Goal: Information Seeking & Learning: Find specific fact

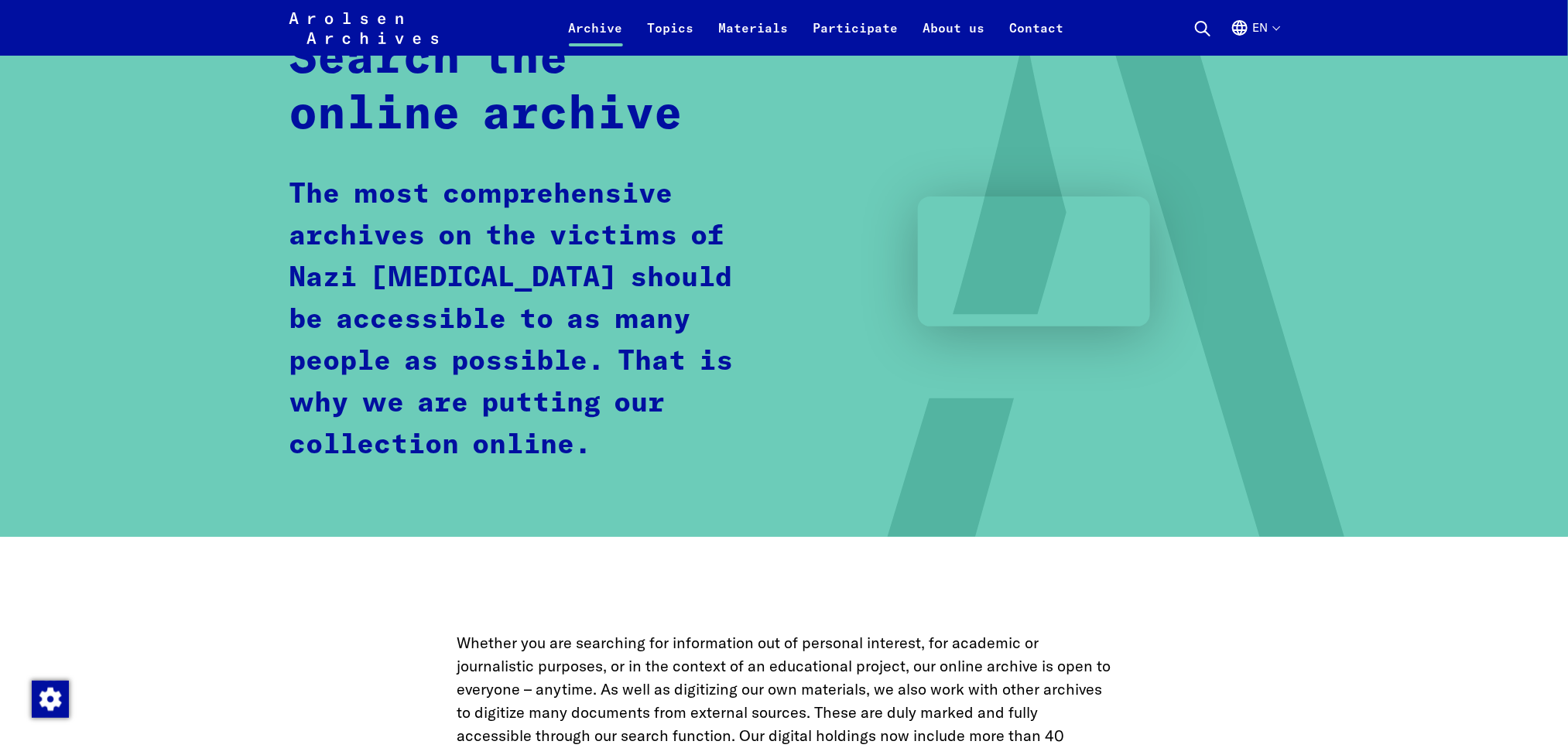
scroll to position [581, 0]
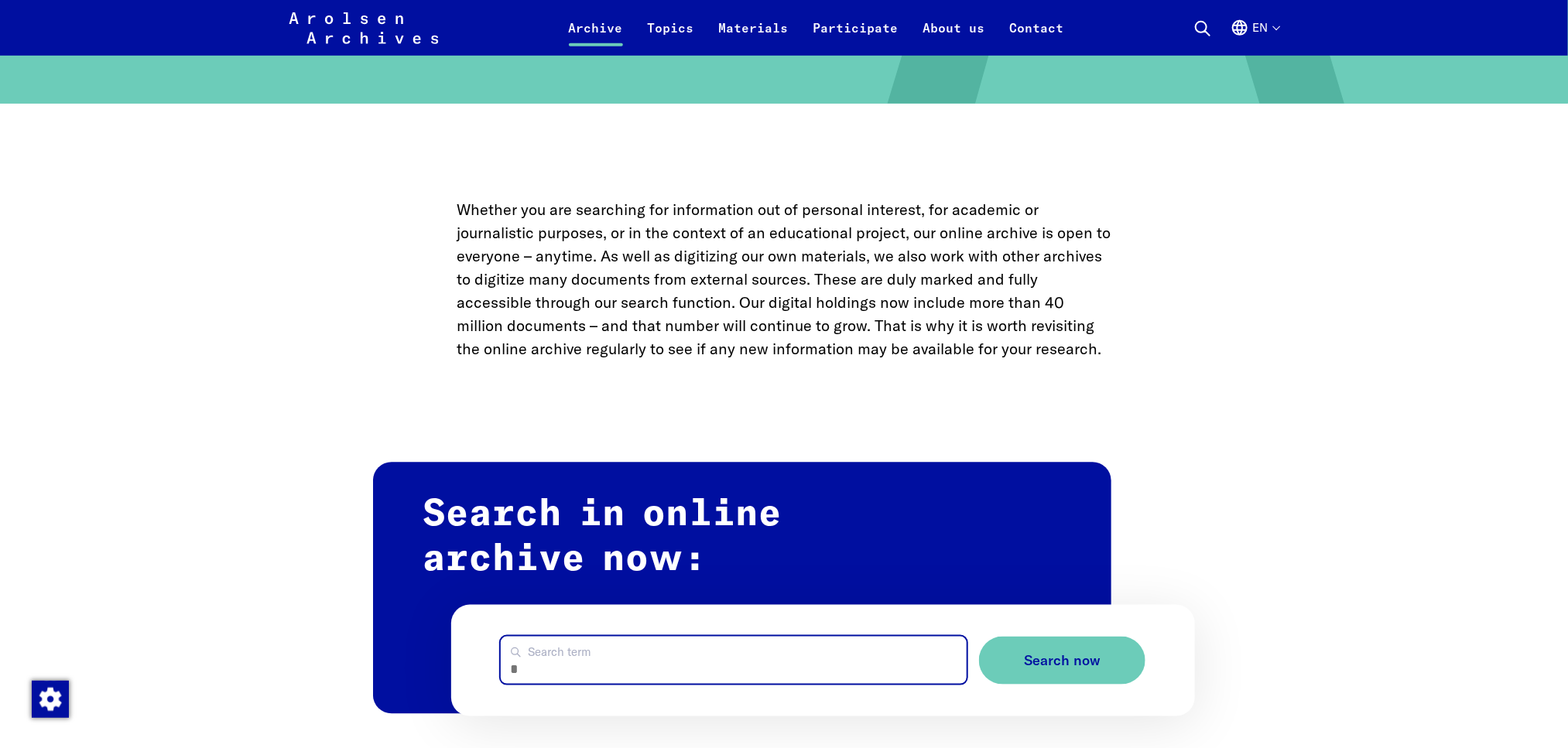
click at [586, 673] on input "Search term" at bounding box center [733, 660] width 466 height 47
type input "**********"
click at [979, 637] on button "Search now" at bounding box center [1062, 661] width 166 height 48
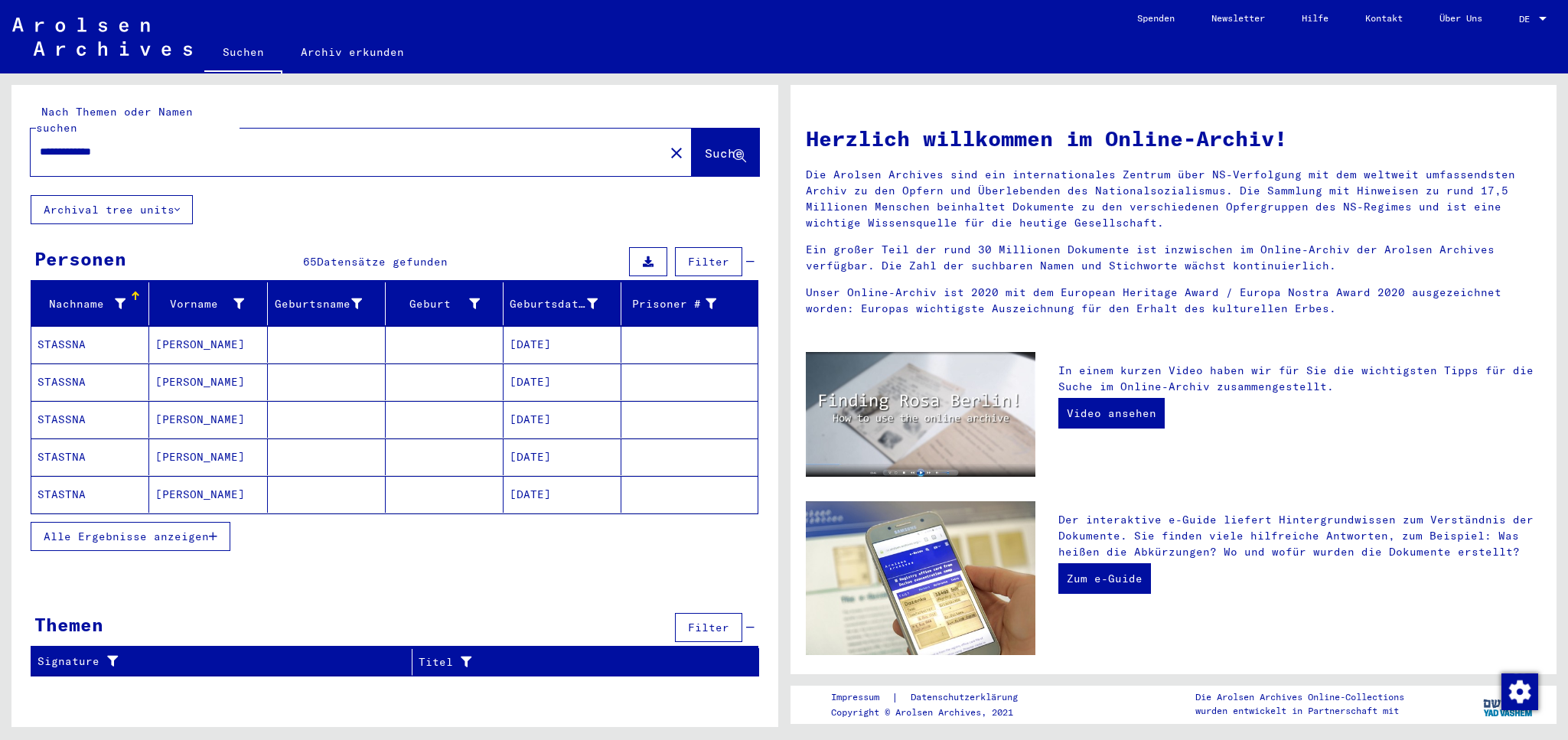
click at [149, 529] on span "Alle Ergebnisse anzeigen" at bounding box center [126, 536] width 166 height 13
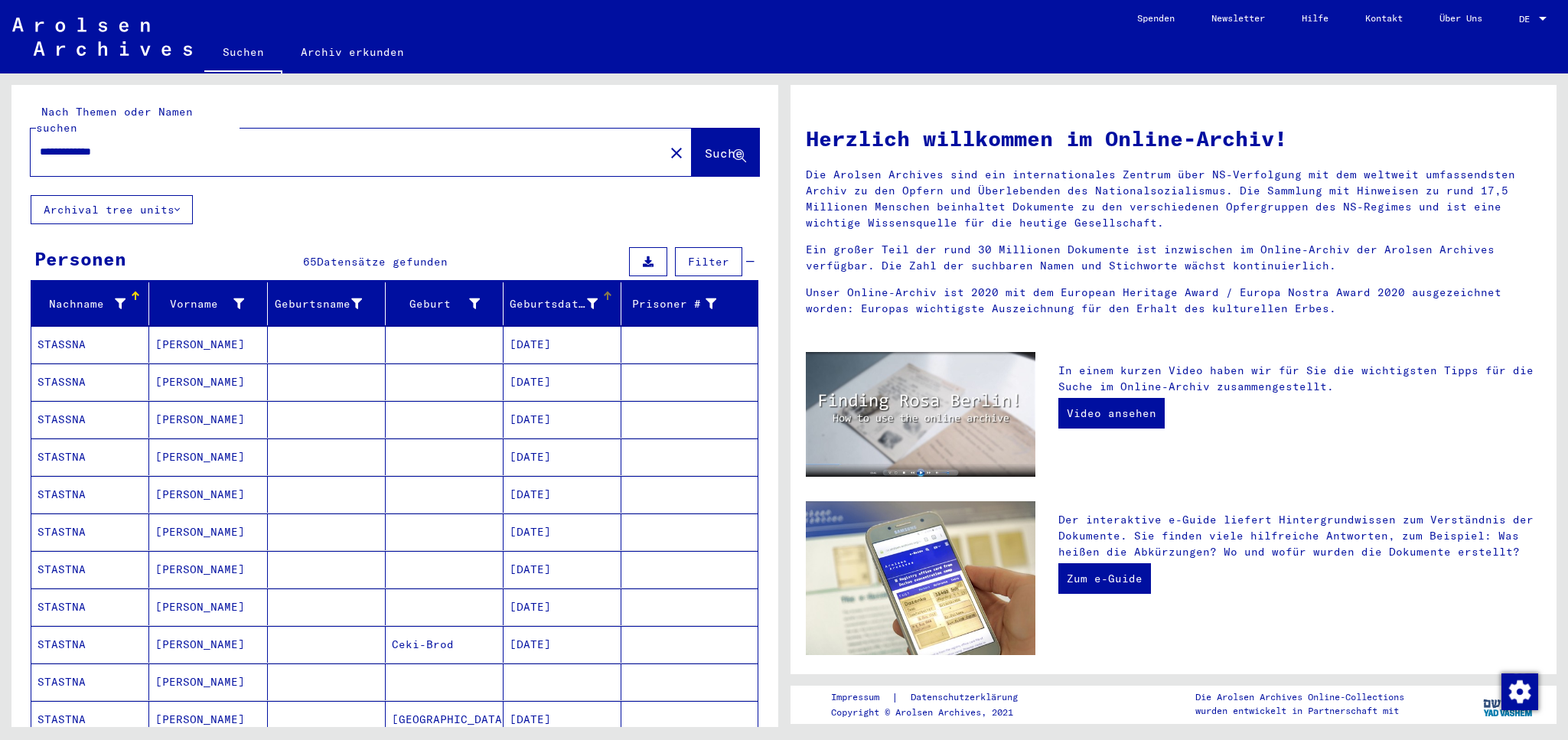
click at [603, 292] on div at bounding box center [608, 297] width 10 height 10
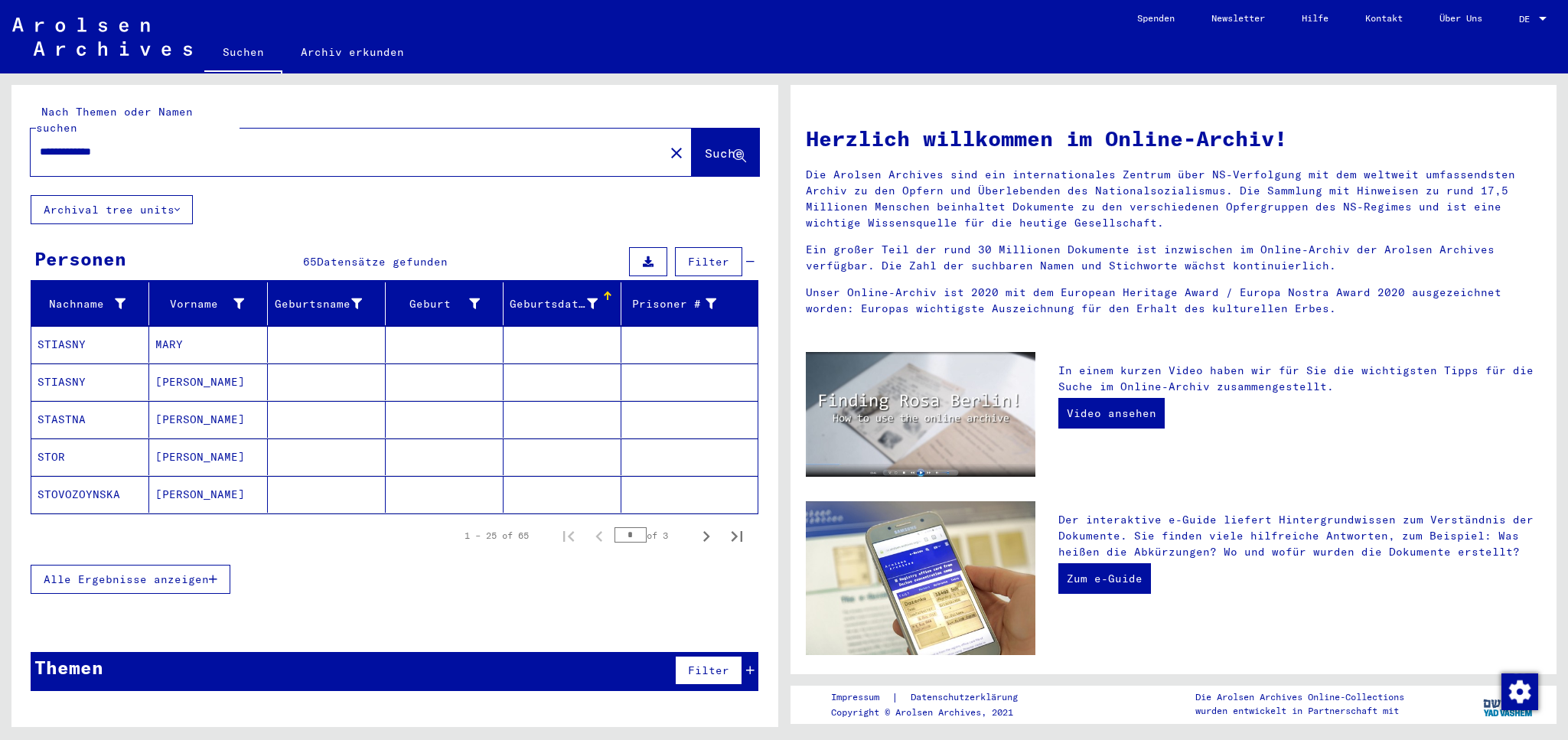
click at [131, 572] on span "Alle Ergebnisse anzeigen" at bounding box center [126, 579] width 166 height 13
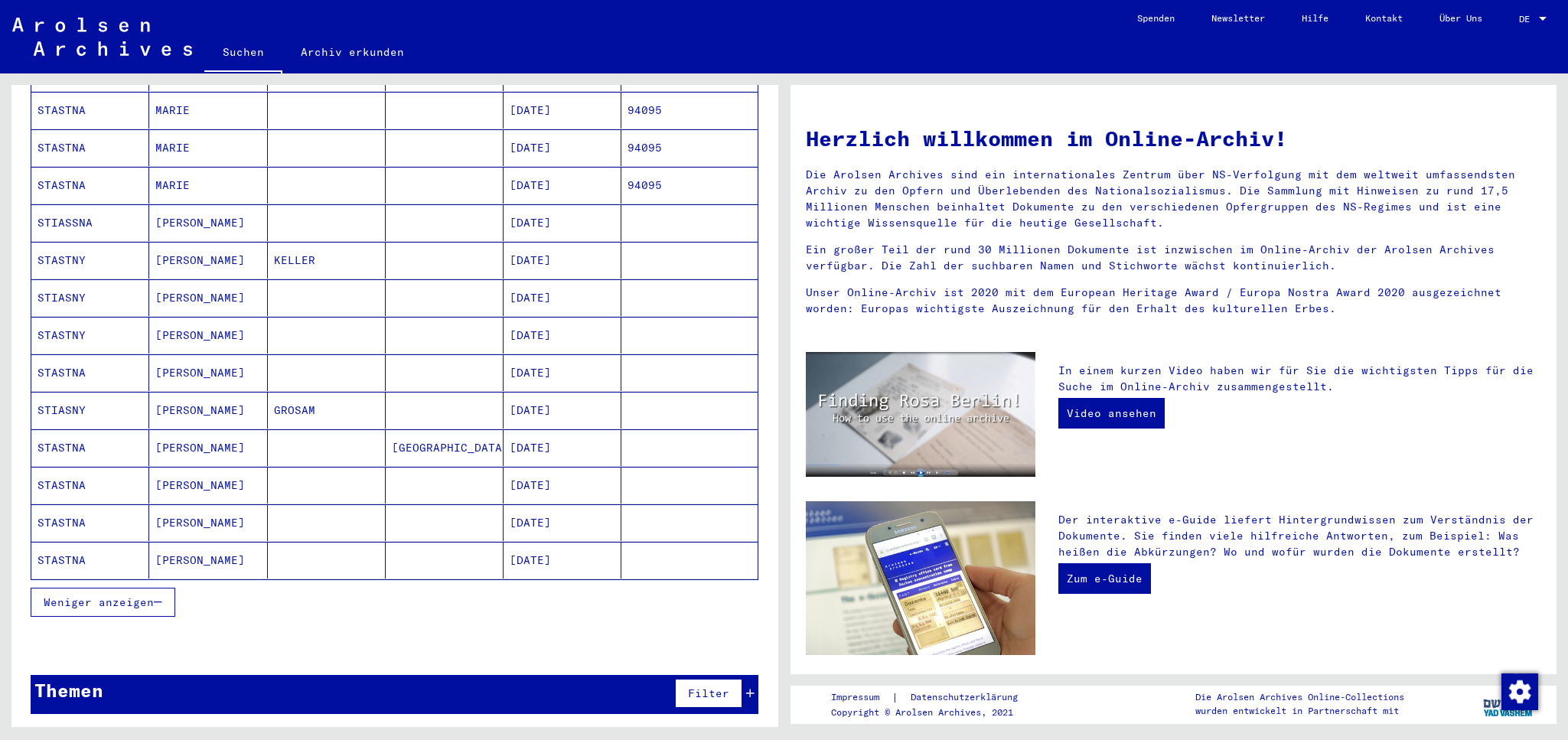
scroll to position [685, 0]
